Goal: Navigation & Orientation: Go to known website

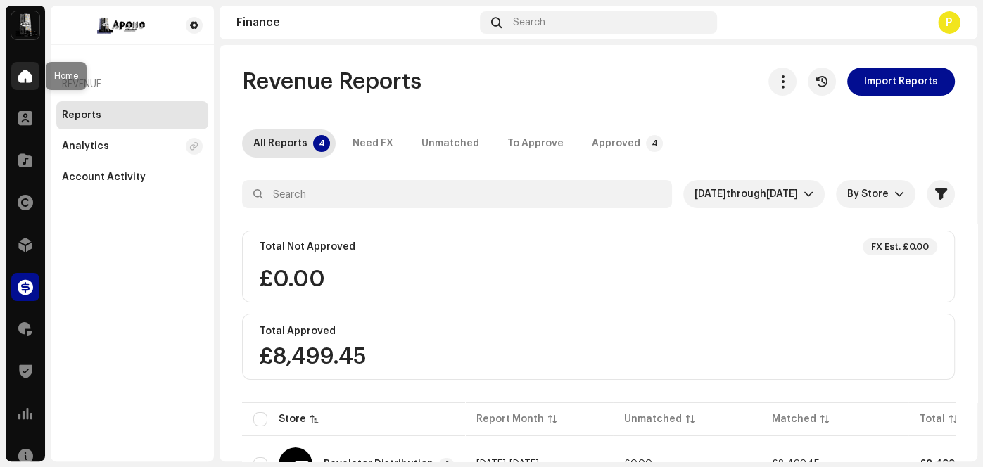
click at [25, 79] on span at bounding box center [25, 75] width 14 height 11
